Goal: Information Seeking & Learning: Check status

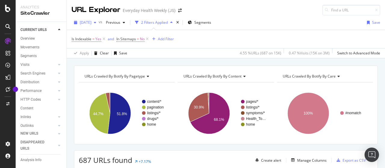
click at [87, 21] on span "[DATE]" at bounding box center [86, 22] width 12 height 5
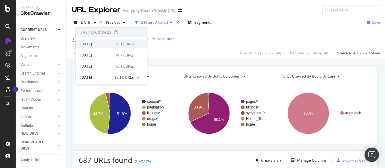
click at [97, 44] on div "[DATE]" at bounding box center [95, 43] width 31 height 5
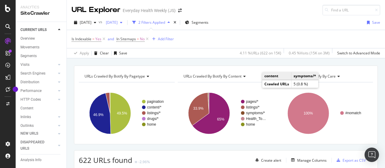
click at [125, 25] on div "[DATE]" at bounding box center [113, 22] width 21 height 9
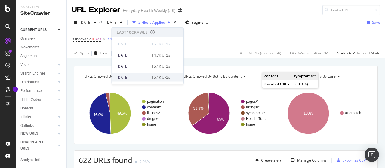
click at [146, 78] on div "[DATE] 15.1K URLs" at bounding box center [144, 77] width 54 height 5
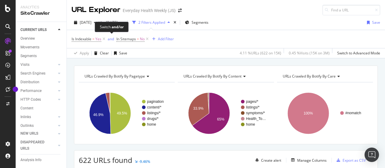
click at [95, 22] on div "Switch and/or" at bounding box center [112, 27] width 34 height 11
click at [76, 23] on icon "button" at bounding box center [75, 23] width 3 height 4
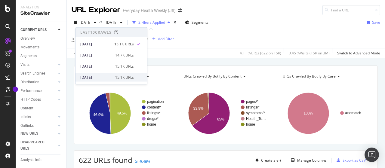
click at [100, 76] on div "[DATE]" at bounding box center [95, 77] width 31 height 5
